Goal: Navigation & Orientation: Find specific page/section

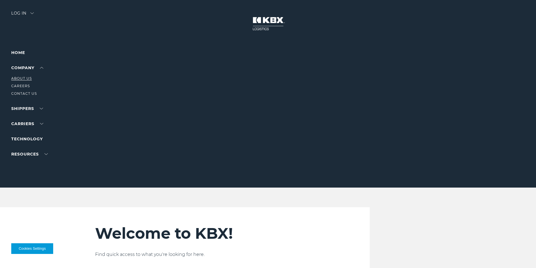
click at [19, 80] on link "About Us" at bounding box center [21, 78] width 21 height 4
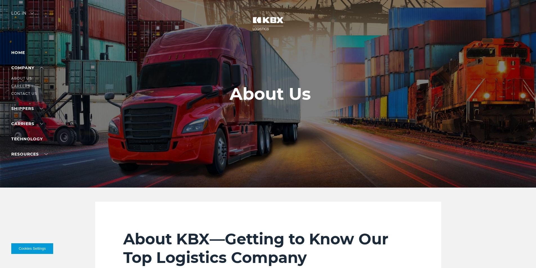
click at [26, 86] on link "Careers" at bounding box center [20, 86] width 19 height 4
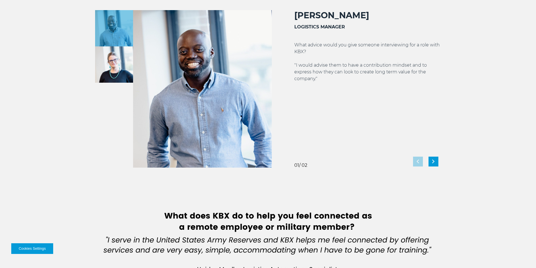
scroll to position [1042, 0]
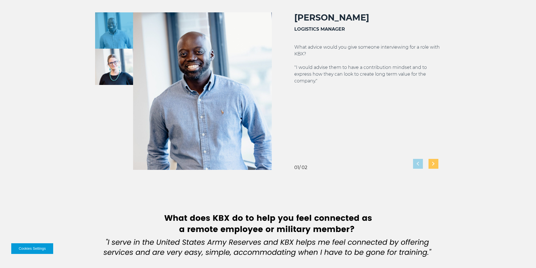
click at [432, 165] on img "Next slide" at bounding box center [433, 164] width 2 height 4
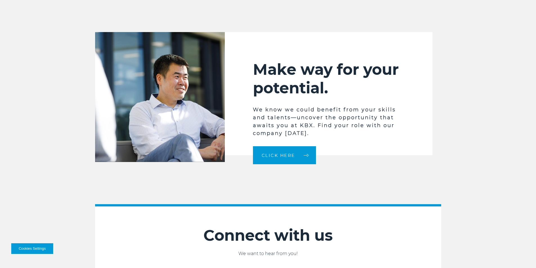
scroll to position [1534, 0]
